Goal: Task Accomplishment & Management: Manage account settings

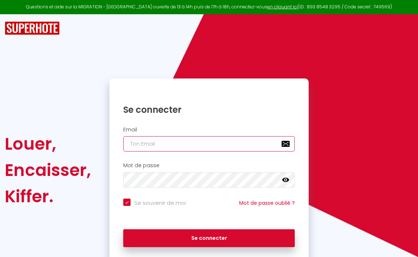
type input "[EMAIL_ADDRESS][DOMAIN_NAME]"
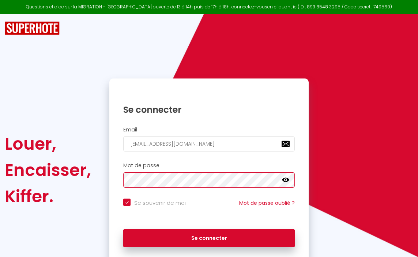
click at [209, 237] on button "Se connecter" at bounding box center [208, 239] width 171 height 18
checkbox input "true"
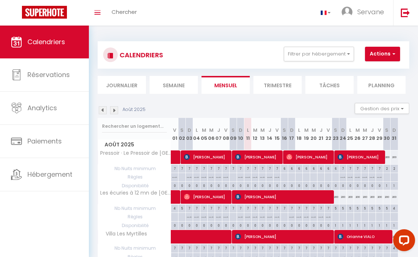
click at [336, 208] on div "5" at bounding box center [335, 208] width 7 height 7
type input "5"
type input "Sam 23 Août 2025"
type input "Dim 24 Août 2025"
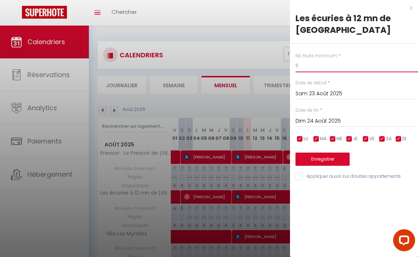
click at [306, 68] on input "5" at bounding box center [356, 65] width 122 height 13
type input "4"
click at [317, 120] on input "Dim 24 Août 2025" at bounding box center [356, 122] width 122 height 10
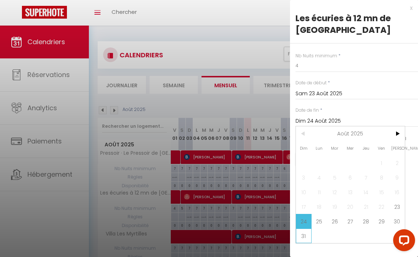
click at [304, 234] on span "31" at bounding box center [304, 236] width 16 height 15
type input "Dim 31 Août 2025"
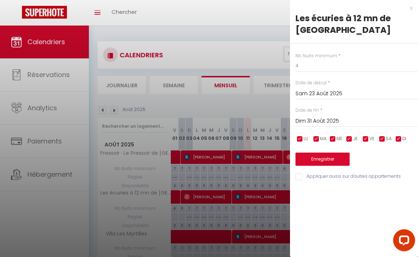
click at [324, 160] on button "Enregistrer" at bounding box center [322, 159] width 54 height 13
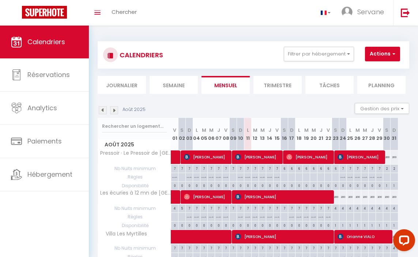
click at [114, 110] on img at bounding box center [114, 110] width 8 height 8
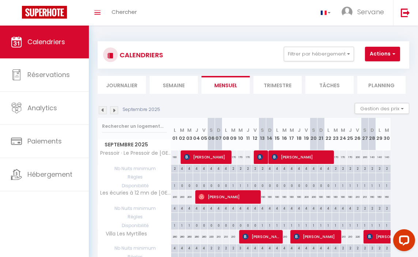
click at [102, 109] on img at bounding box center [103, 110] width 8 height 8
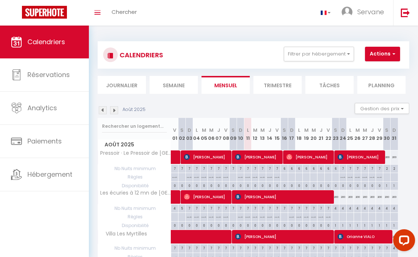
click at [115, 110] on img at bounding box center [114, 110] width 8 height 8
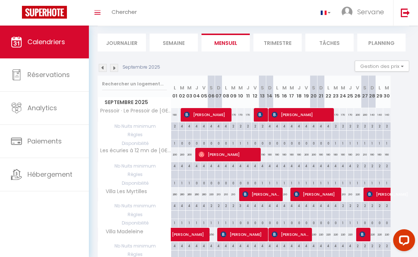
scroll to position [43, 0]
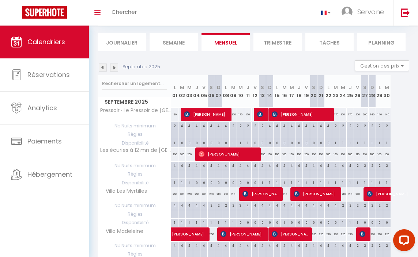
click at [260, 114] on img at bounding box center [260, 115] width 6 height 6
select select "OK"
select select "KO"
select select "0"
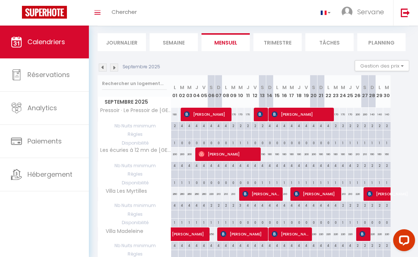
select select "1"
select select
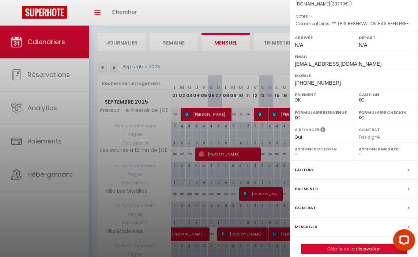
scroll to position [58, 0]
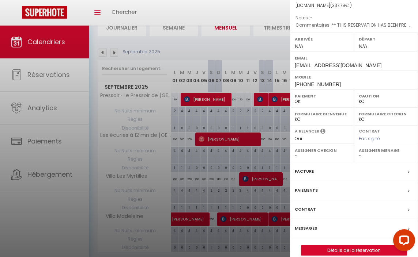
click at [307, 187] on label "Paiements" at bounding box center [306, 191] width 23 height 8
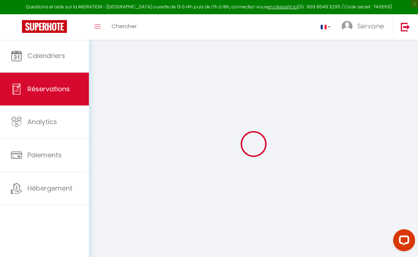
select select
checkbox input "false"
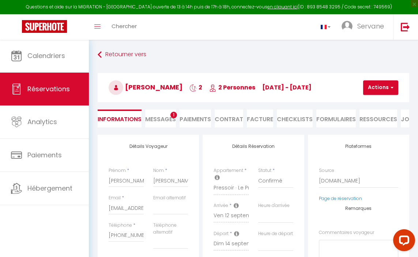
select select
checkbox input "false"
type voyageur0 "** THIS RESERVATION HAS BEEN PRE-PAID ** BOOKING NOTE : Payment charge is EUR 4…"
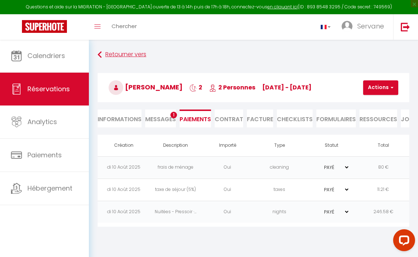
click at [100, 54] on icon at bounding box center [100, 54] width 4 height 13
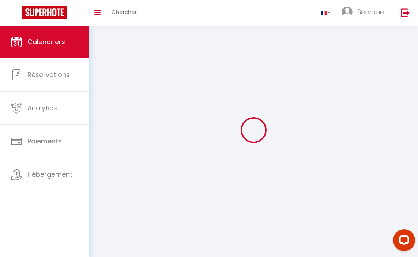
scroll to position [26, 0]
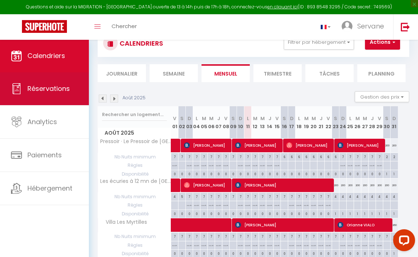
click at [47, 86] on span "Réservations" at bounding box center [48, 88] width 42 height 9
select select "not_cancelled"
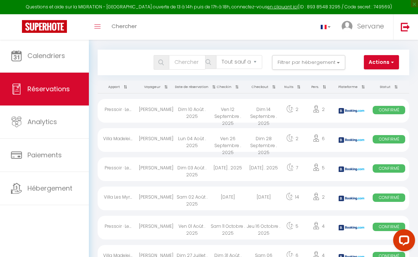
scroll to position [6, 0]
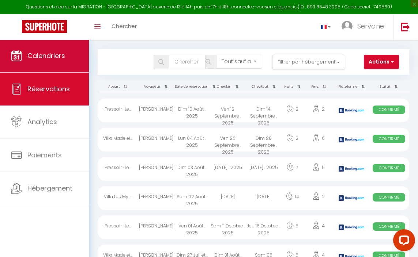
click at [51, 61] on link "Calendriers" at bounding box center [44, 55] width 89 height 33
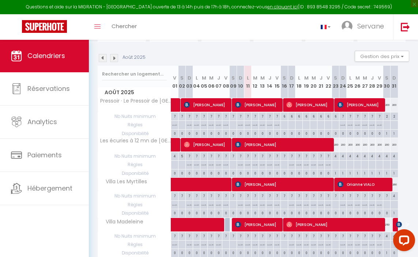
scroll to position [65, 0]
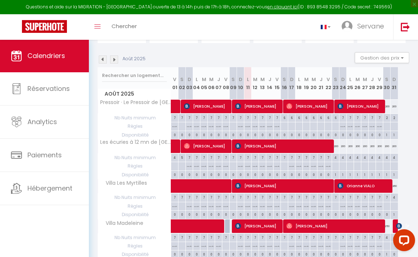
click at [113, 60] on img at bounding box center [114, 60] width 8 height 8
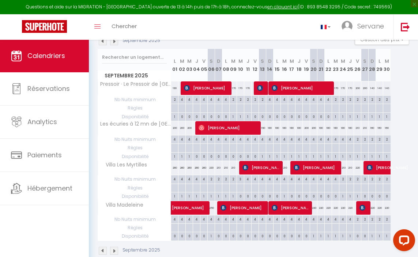
scroll to position [83, 0]
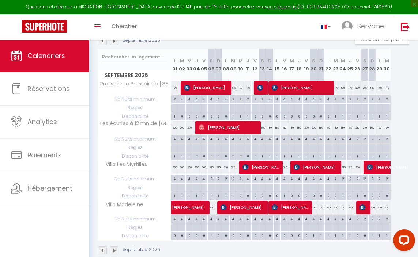
click at [103, 43] on img at bounding box center [103, 41] width 8 height 8
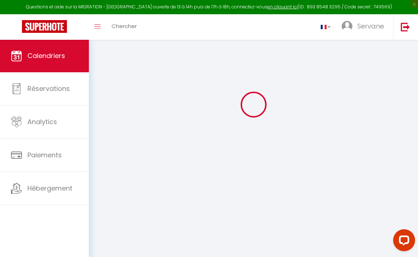
scroll to position [39, 0]
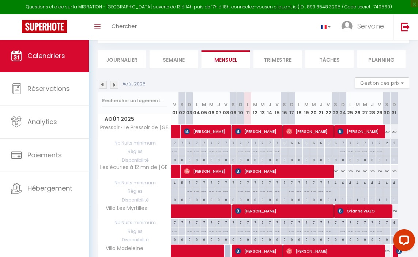
click at [116, 84] on img at bounding box center [114, 85] width 8 height 8
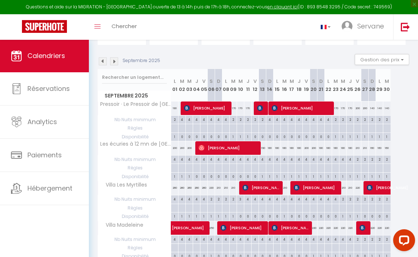
scroll to position [64, 0]
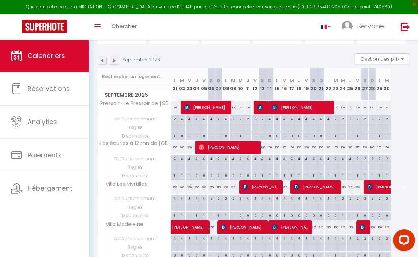
click at [113, 62] on img at bounding box center [114, 61] width 8 height 8
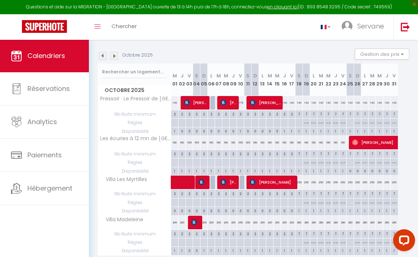
scroll to position [67, 0]
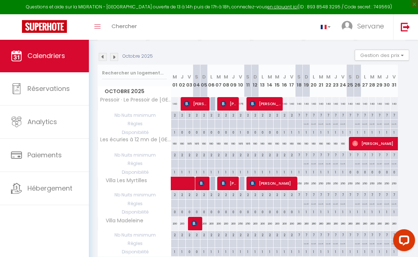
click at [114, 57] on img at bounding box center [114, 57] width 8 height 8
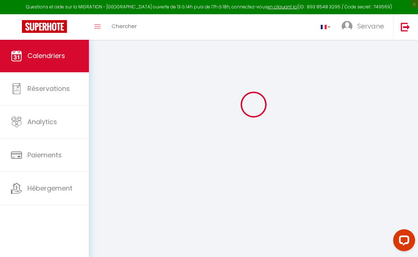
scroll to position [39, 0]
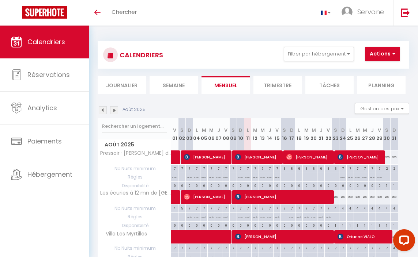
click at [116, 109] on img at bounding box center [114, 110] width 8 height 8
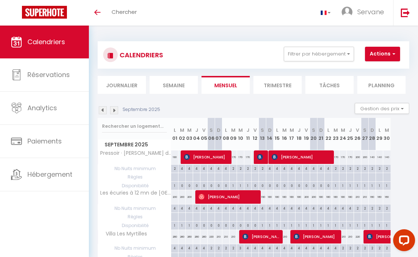
click at [229, 199] on span "[PERSON_NAME]" at bounding box center [229, 197] width 61 height 14
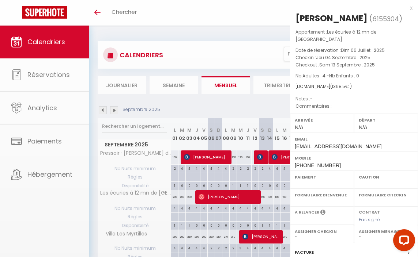
select select "OK"
select select "0"
select select "1"
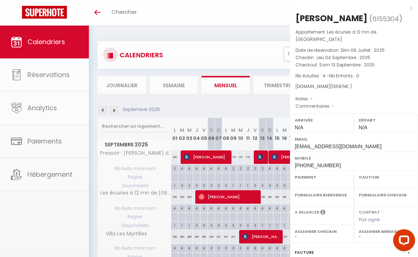
select select
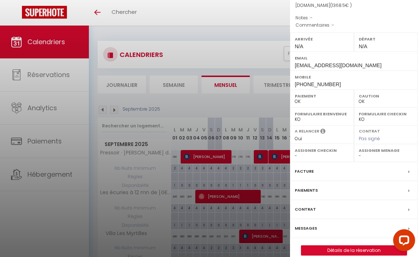
scroll to position [33, 0]
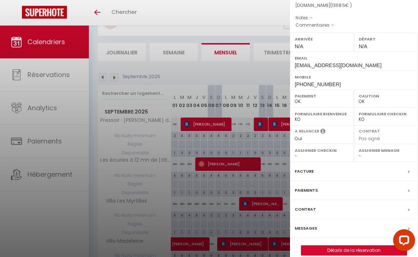
click at [318, 182] on div "Paiements" at bounding box center [354, 190] width 128 height 19
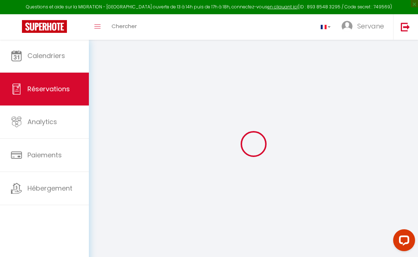
select select
checkbox input "false"
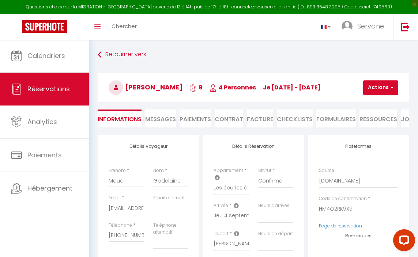
select select
checkbox input "false"
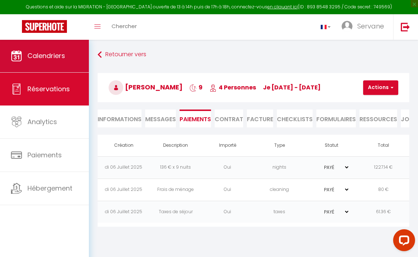
click at [35, 60] on span "Calendriers" at bounding box center [46, 55] width 38 height 9
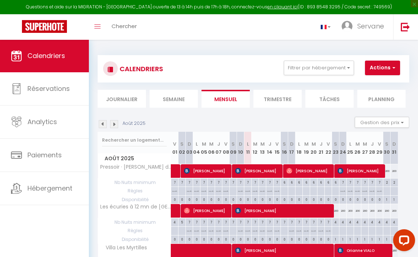
click at [113, 126] on img at bounding box center [114, 124] width 8 height 8
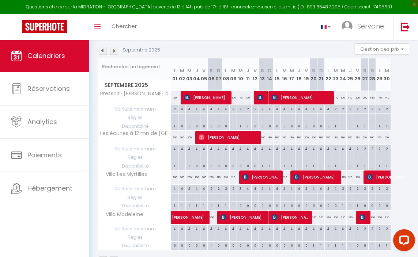
scroll to position [72, 0]
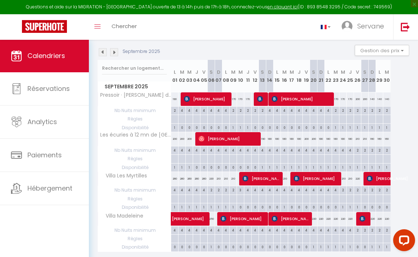
click at [105, 53] on img at bounding box center [103, 52] width 8 height 8
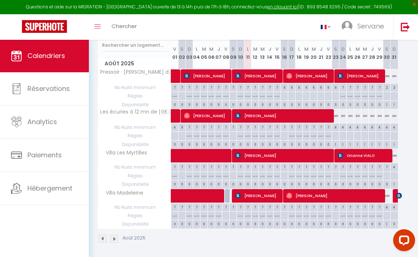
scroll to position [95, 0]
